Goal: Obtain resource: Obtain resource

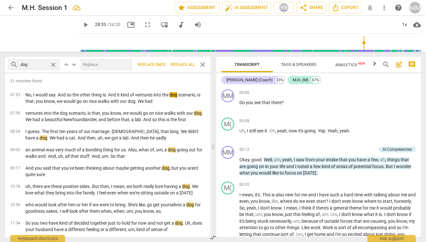
scroll to position [3610, 0]
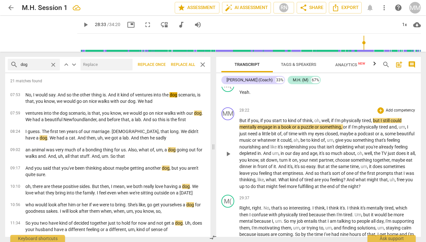
type input "1714"
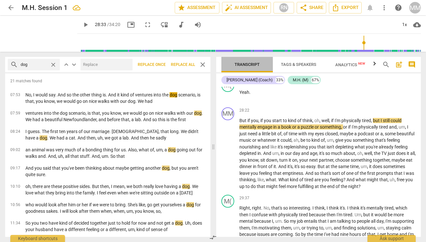
click at [249, 64] on span "Transcript" at bounding box center [247, 64] width 25 height 5
click at [202, 64] on span "close" at bounding box center [203, 65] width 8 height 8
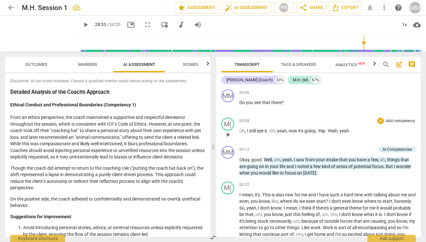
scroll to position [0, 0]
click at [337, 7] on icon "Export" at bounding box center [335, 7] width 5 height 7
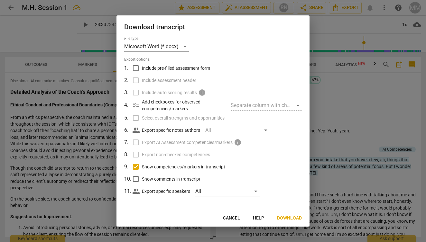
scroll to position [1, 0]
click at [287, 218] on span "Download" at bounding box center [289, 218] width 25 height 6
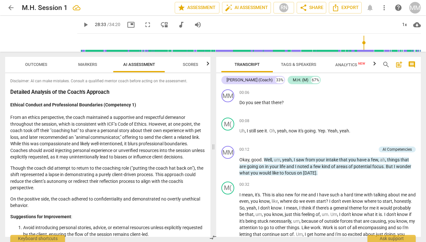
click at [358, 63] on span "New" at bounding box center [361, 64] width 7 height 4
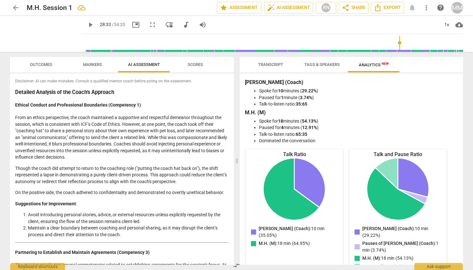
scroll to position [0, 0]
click at [125, 95] on h3 "Detailed Analysis of the Coach’s Approach" at bounding box center [122, 92] width 214 height 7
click at [120, 135] on p "From an ethics perspective, the coach maintained a supportive and respectful de…" at bounding box center [122, 137] width 214 height 46
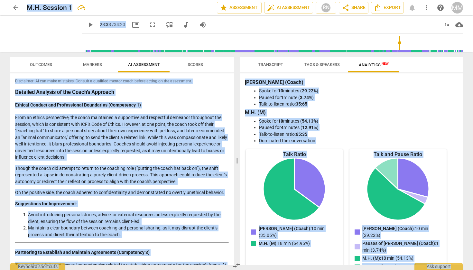
click at [120, 135] on p "From an ethics perspective, the coach maintained a supportive and respectful de…" at bounding box center [122, 137] width 214 height 46
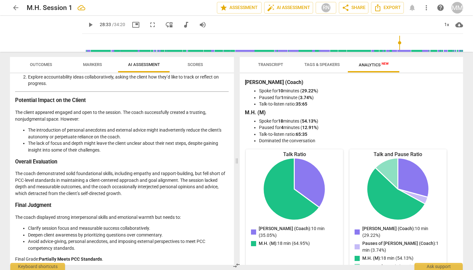
click at [109, 242] on p "Final Grade: Partially Meets PCC Standards ." at bounding box center [122, 259] width 214 height 7
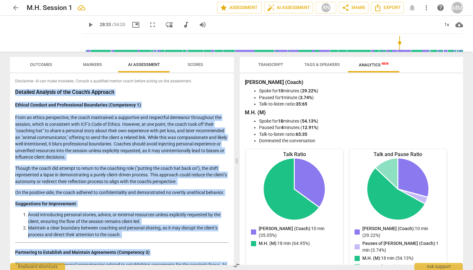
drag, startPoint x: 106, startPoint y: 255, endPoint x: 14, endPoint y: 91, distance: 188.0
click at [14, 91] on div "Disclaimer: AI can make mistakes. Consult a qualified mentor coach before actin…" at bounding box center [122, 168] width 224 height 191
copy div "Loremips Dolorsit am con Adipi’e Seddoeiu Tempori Utlabor etd Magnaaliquae Admi…"
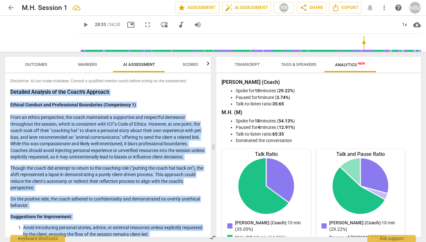
click at [42, 64] on span "Outcomes" at bounding box center [36, 64] width 22 height 5
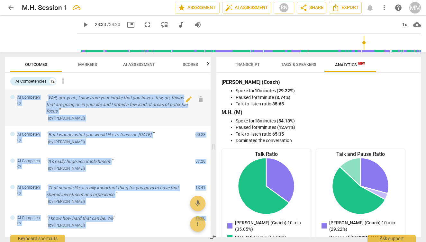
drag, startPoint x: 86, startPoint y: 211, endPoint x: 12, endPoint y: 96, distance: 136.7
click at [12, 96] on div "AI Competency Well, um, yeah, I saw from your intake that you have a few, ah, t…" at bounding box center [108, 163] width 206 height 148
copy div "AI Competency Well, um, yeah, I saw from your intake that you have a few, ah, t…"
click at [42, 80] on div "AI Competencies" at bounding box center [30, 81] width 31 height 6
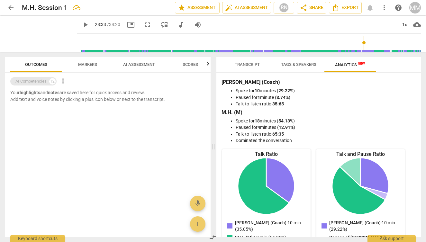
click at [42, 80] on div "AI Competencies" at bounding box center [30, 81] width 31 height 6
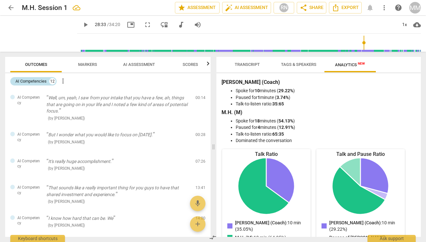
click at [42, 80] on div "AI Competencies" at bounding box center [30, 81] width 31 height 6
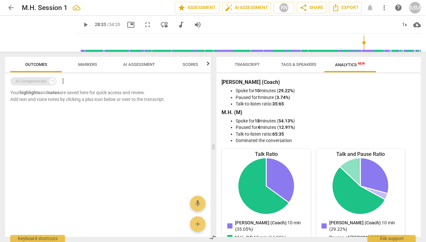
click at [42, 80] on div "AI Competencies" at bounding box center [30, 81] width 31 height 6
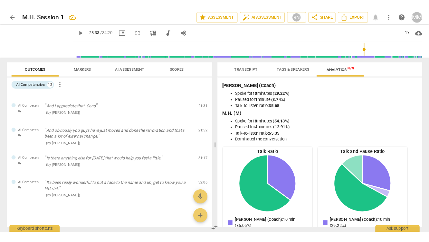
scroll to position [213, 0]
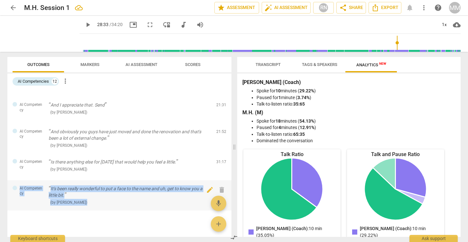
drag, startPoint x: 79, startPoint y: 196, endPoint x: 18, endPoint y: 182, distance: 63.4
click at [18, 182] on div "AI Competency It's been really wonderful to put a face to the name and uh, get …" at bounding box center [119, 195] width 224 height 31
copy div "AI Competency It's been really wonderful to put a face to the name and uh, get …"
click at [106, 190] on p "It's been really wonderful to put a face to the name and uh, get to know you a …" at bounding box center [130, 192] width 163 height 13
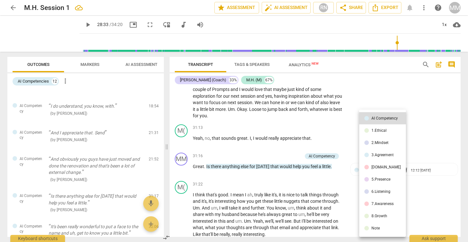
scroll to position [4107, 0]
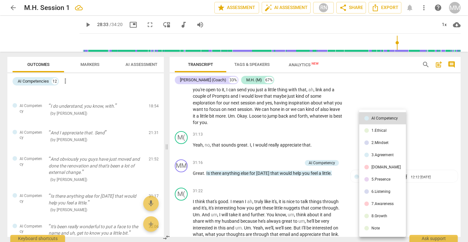
click at [90, 212] on div at bounding box center [234, 121] width 468 height 242
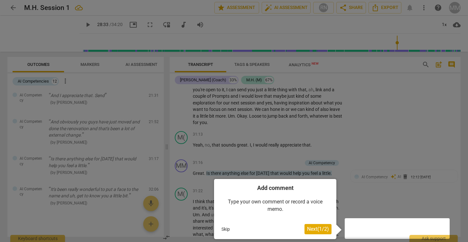
scroll to position [0, 0]
click at [79, 209] on div at bounding box center [234, 121] width 468 height 242
click at [224, 226] on button "Skip" at bounding box center [226, 230] width 14 height 10
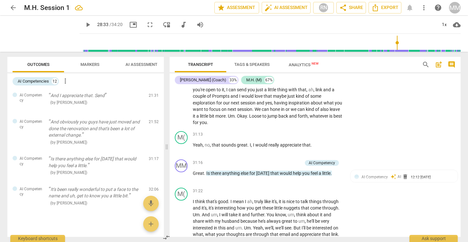
click at [100, 211] on div at bounding box center [85, 216] width 156 height 11
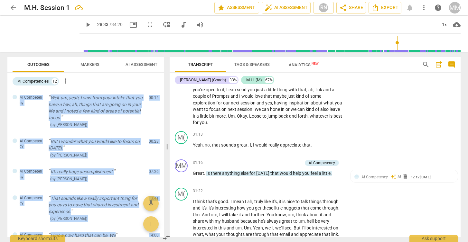
drag, startPoint x: 87, startPoint y: 213, endPoint x: 30, endPoint y: 62, distance: 161.5
click at [30, 62] on div "Outcomes Markers AI Assessment Scores AI Competencies 12 more_vert AI Competenc…" at bounding box center [85, 147] width 156 height 180
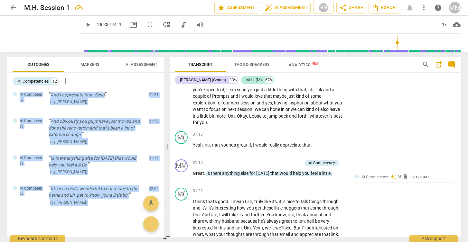
scroll to position [250, 0]
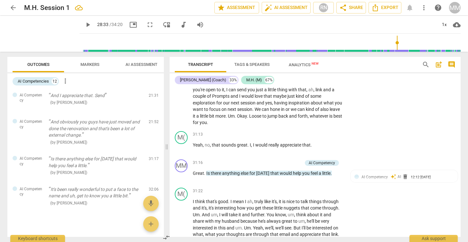
click at [59, 223] on div at bounding box center [85, 233] width 156 height 21
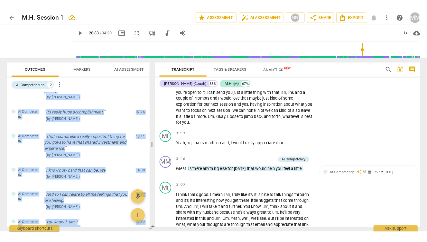
scroll to position [0, 0]
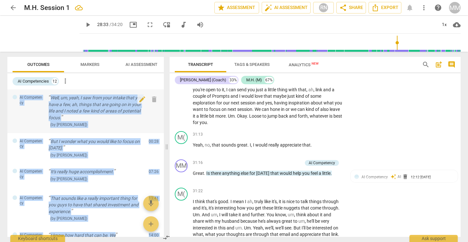
drag, startPoint x: 68, startPoint y: 217, endPoint x: 15, endPoint y: 99, distance: 129.4
click at [15, 99] on div "AI Competency Well, um, yeah, I saw from your intake that you have a few, ah, t…" at bounding box center [85, 163] width 156 height 148
copy div "AI Competency Well, um, yeah, I saw from your intake that you have a few, ah, t…"
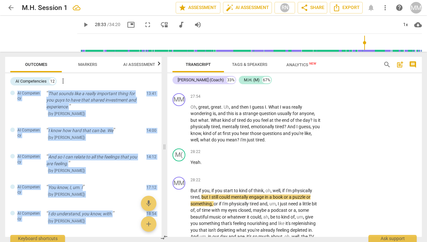
scroll to position [110, 0]
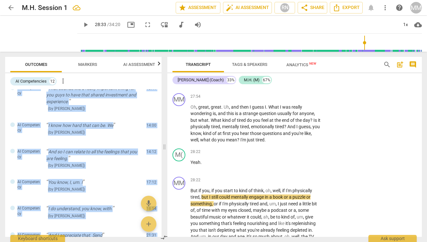
click at [137, 65] on span "AI Assessment" at bounding box center [139, 64] width 32 height 5
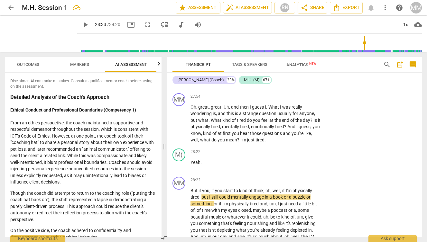
scroll to position [0, 8]
click at [91, 61] on span "Markers" at bounding box center [79, 64] width 34 height 9
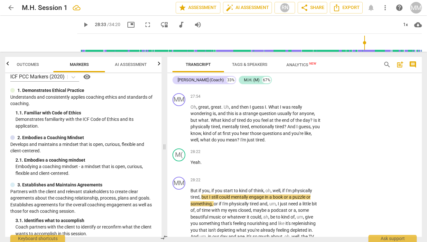
scroll to position [8, 0]
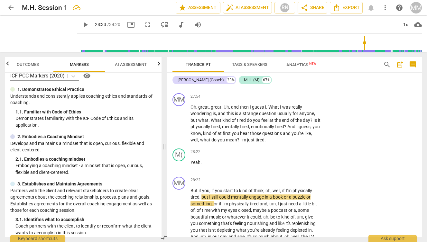
click at [131, 63] on span "AI Assessment" at bounding box center [131, 64] width 32 height 5
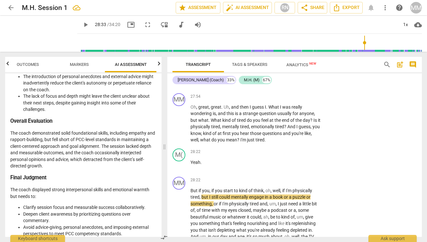
scroll to position [0, 0]
